Goal: Task Accomplishment & Management: Use online tool/utility

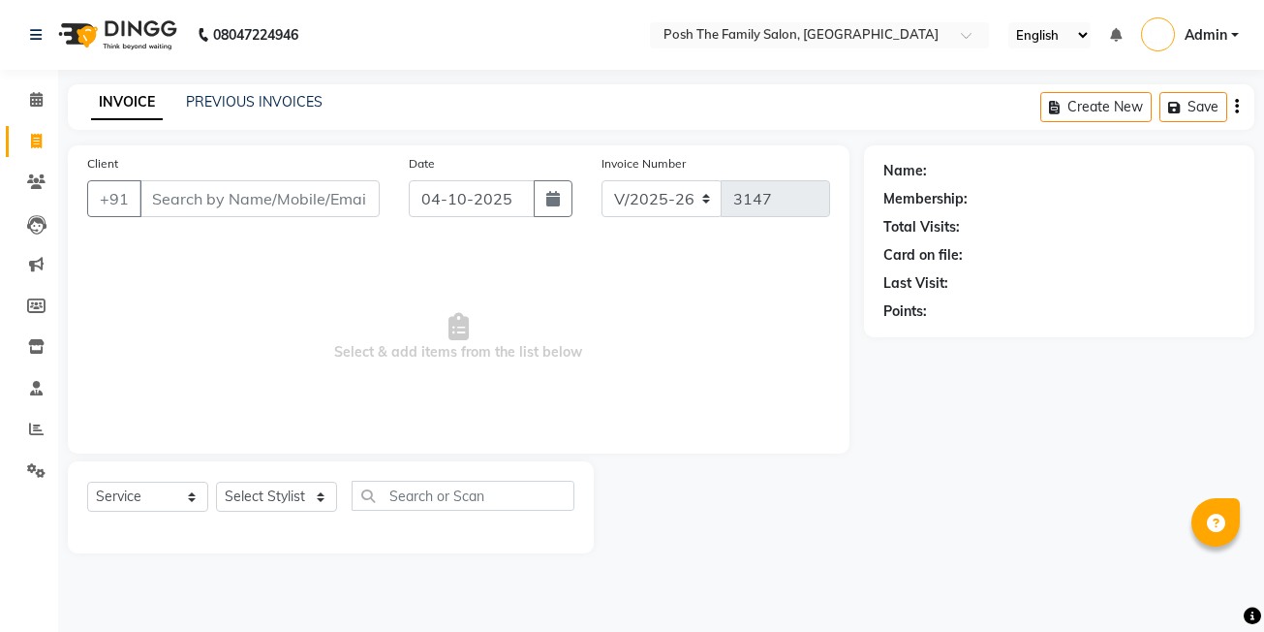
select select "6199"
select select "service"
select select "6199"
select select "service"
select select "6199"
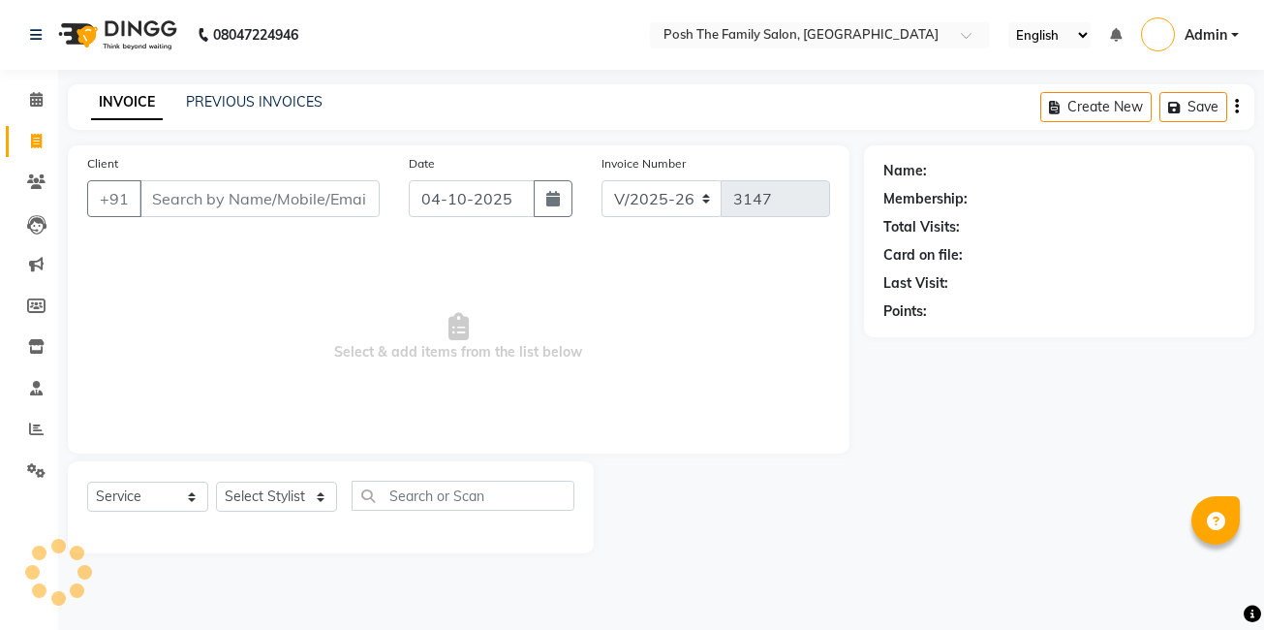
select select "service"
